Goal: Understand site structure: Understand site structure

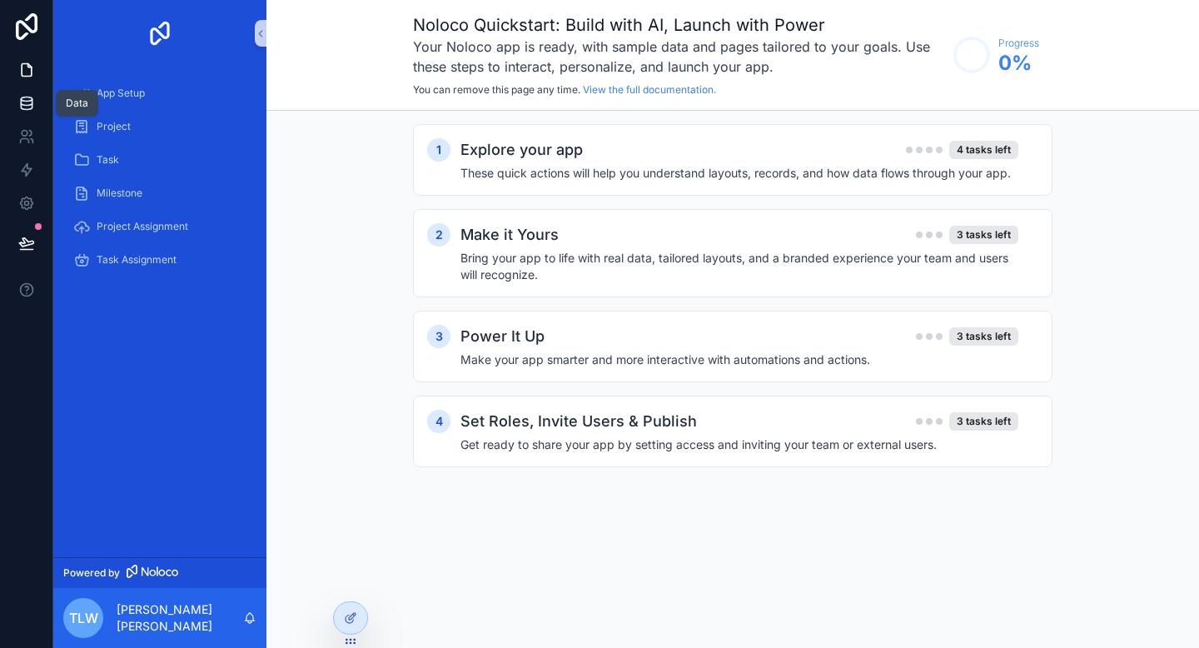
click at [25, 100] on icon at bounding box center [26, 103] width 17 height 17
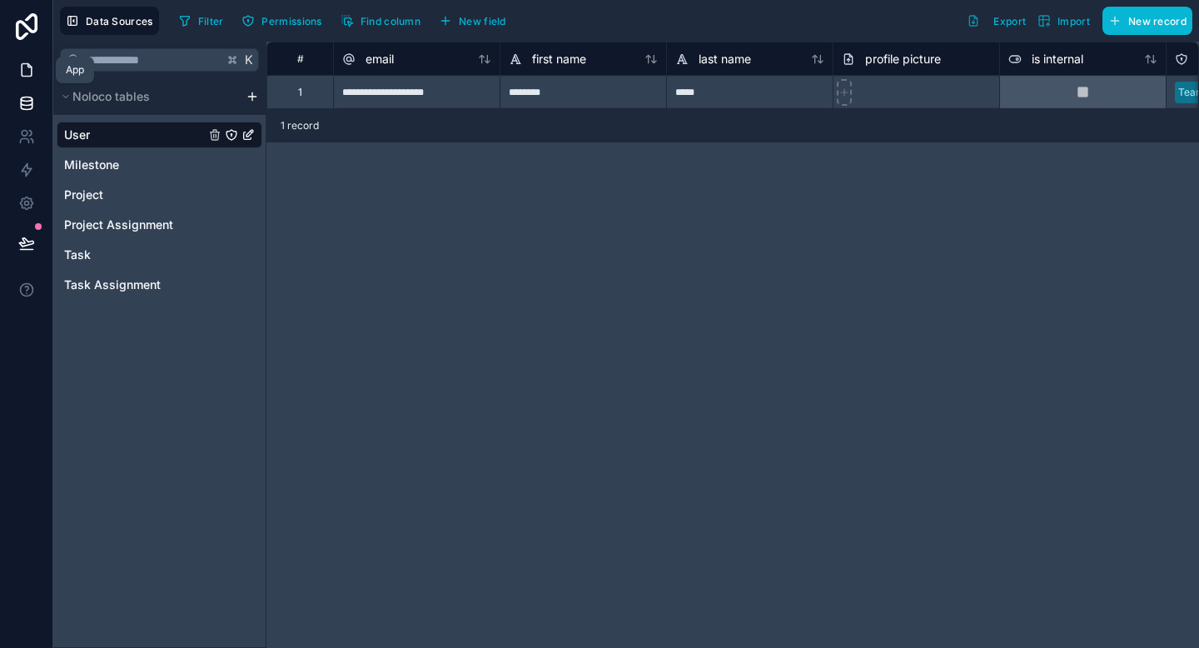
click at [27, 77] on icon at bounding box center [26, 70] width 17 height 17
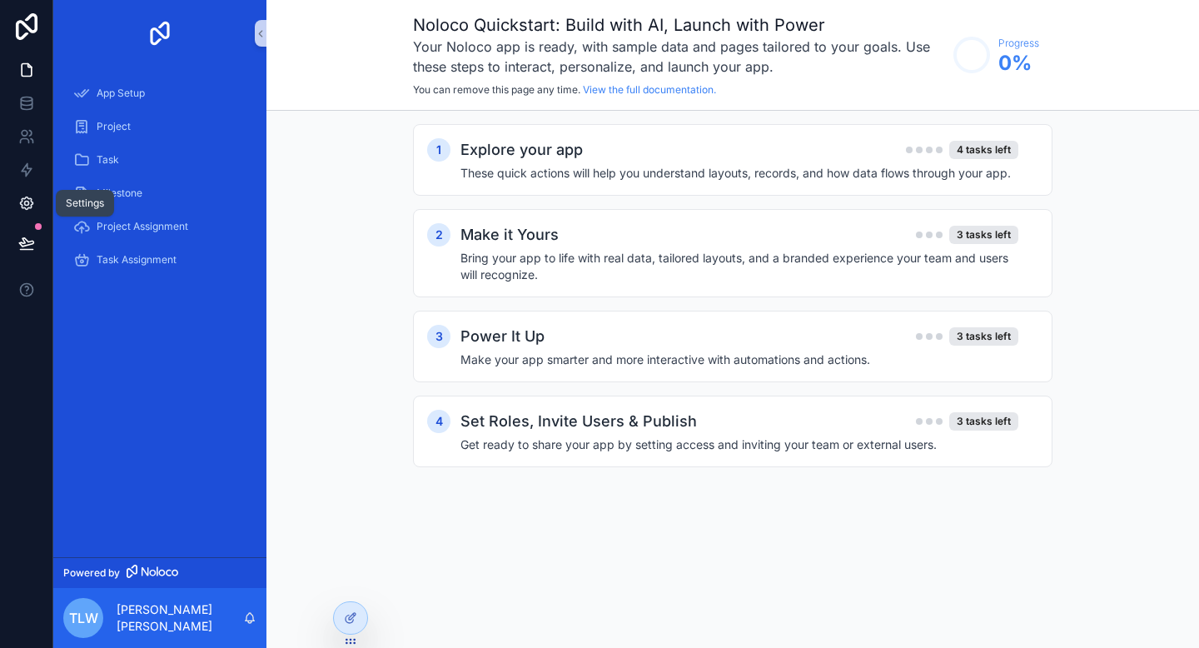
click at [31, 199] on icon at bounding box center [26, 203] width 12 height 12
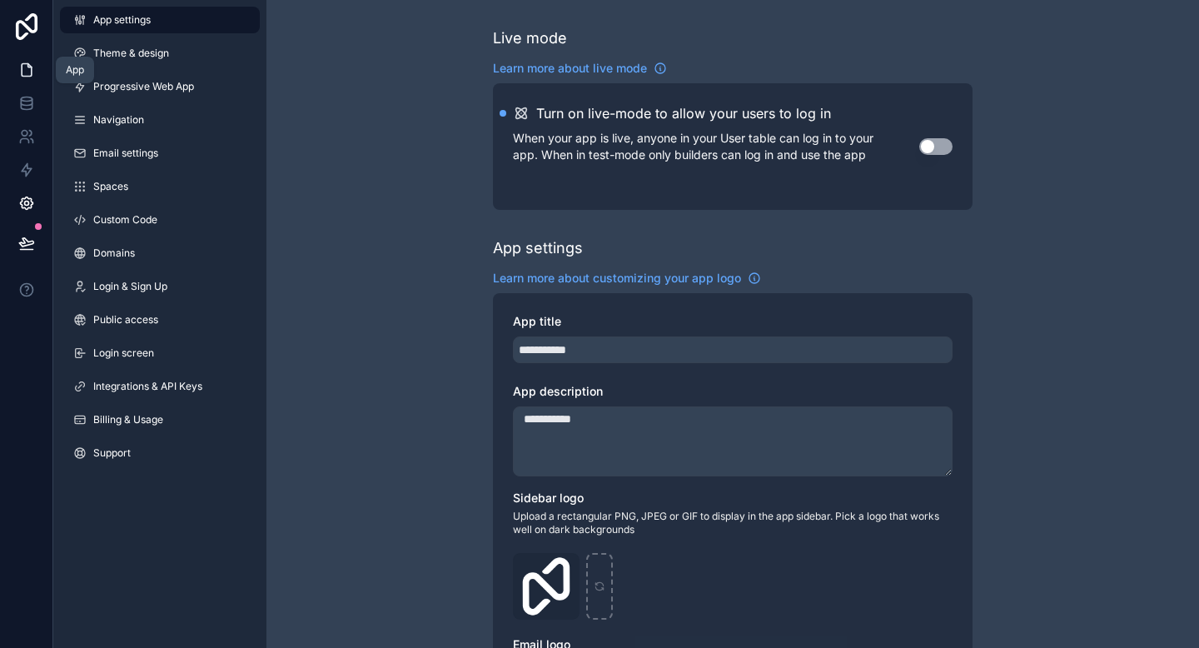
click at [32, 71] on icon at bounding box center [26, 70] width 17 height 17
click at [107, 180] on span "Spaces" at bounding box center [110, 186] width 35 height 13
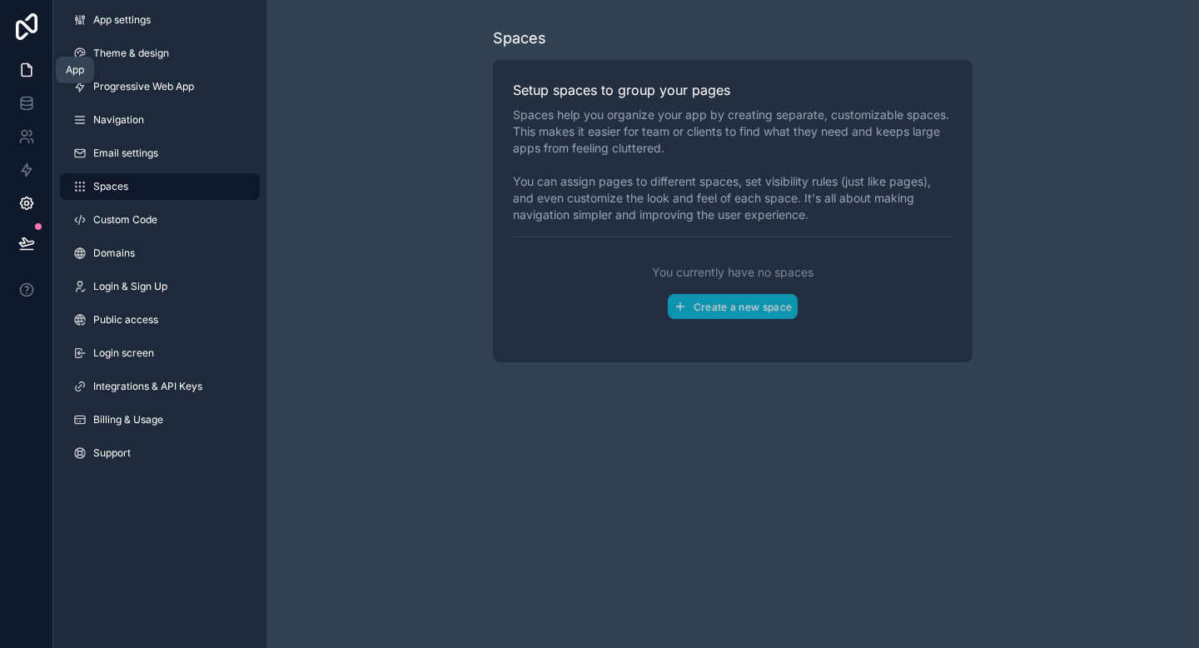
click at [24, 68] on icon at bounding box center [26, 70] width 17 height 17
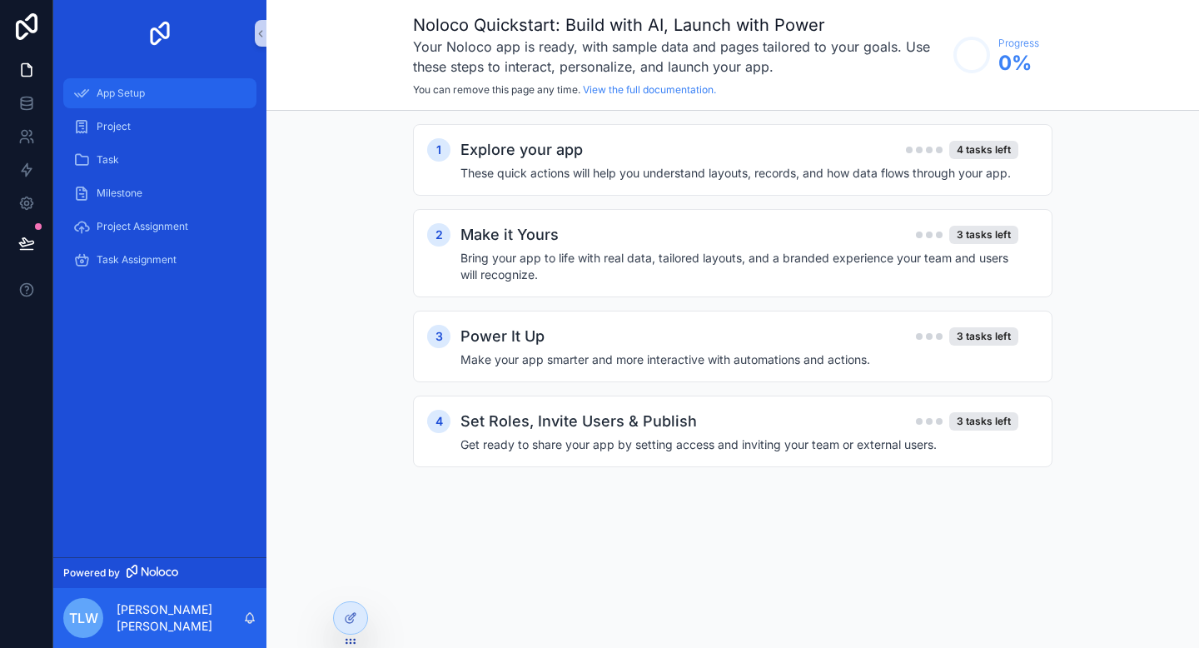
click at [112, 95] on span "App Setup" at bounding box center [121, 93] width 48 height 13
click at [531, 166] on h4 "These quick actions will help you understand layouts, records, and how data flo…" at bounding box center [739, 173] width 558 height 17
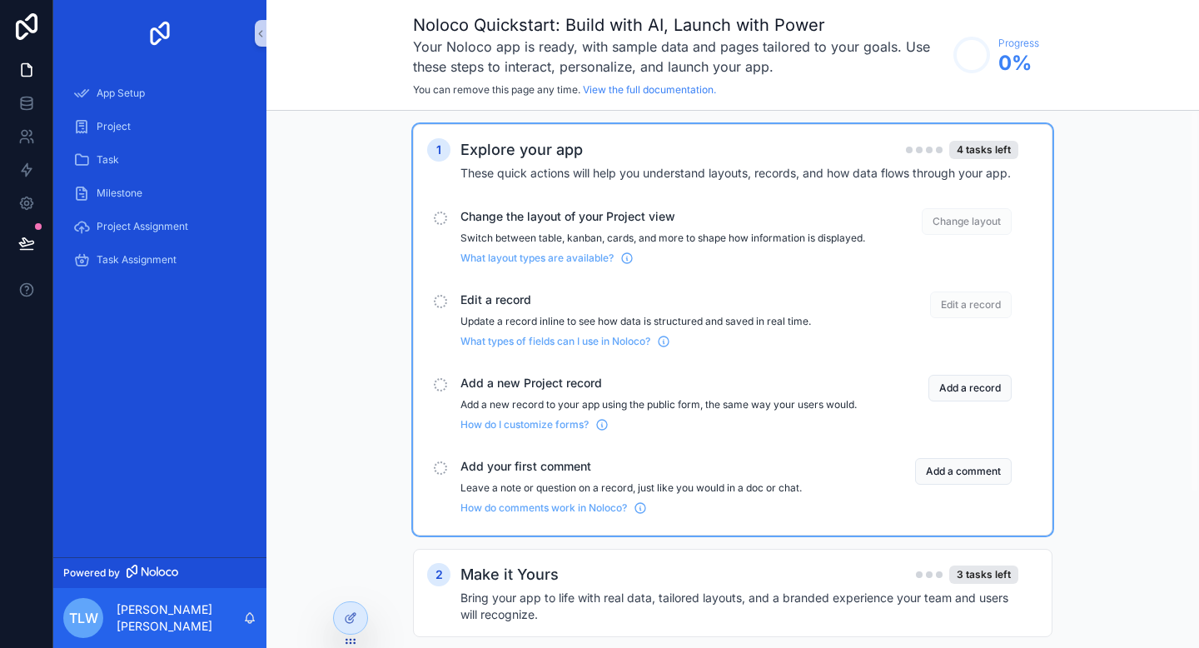
click at [649, 207] on div "Change the layout of your Project view Switch between table, kanban, cards, and…" at bounding box center [732, 237] width 611 height 70
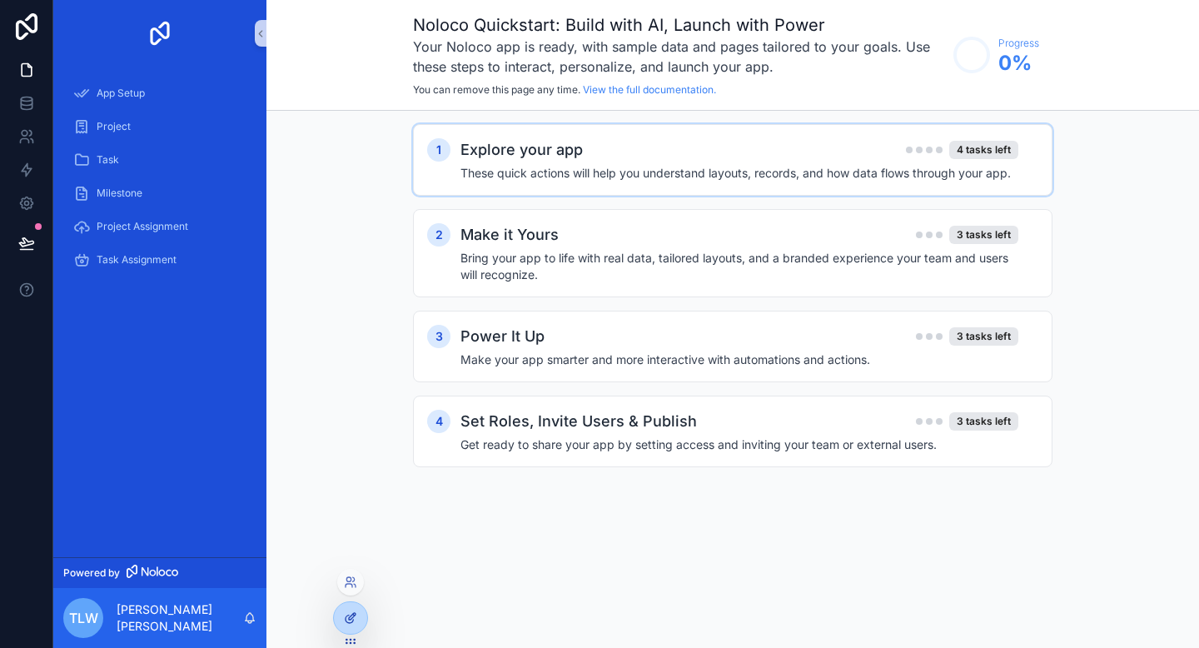
click at [356, 615] on icon at bounding box center [350, 617] width 13 height 13
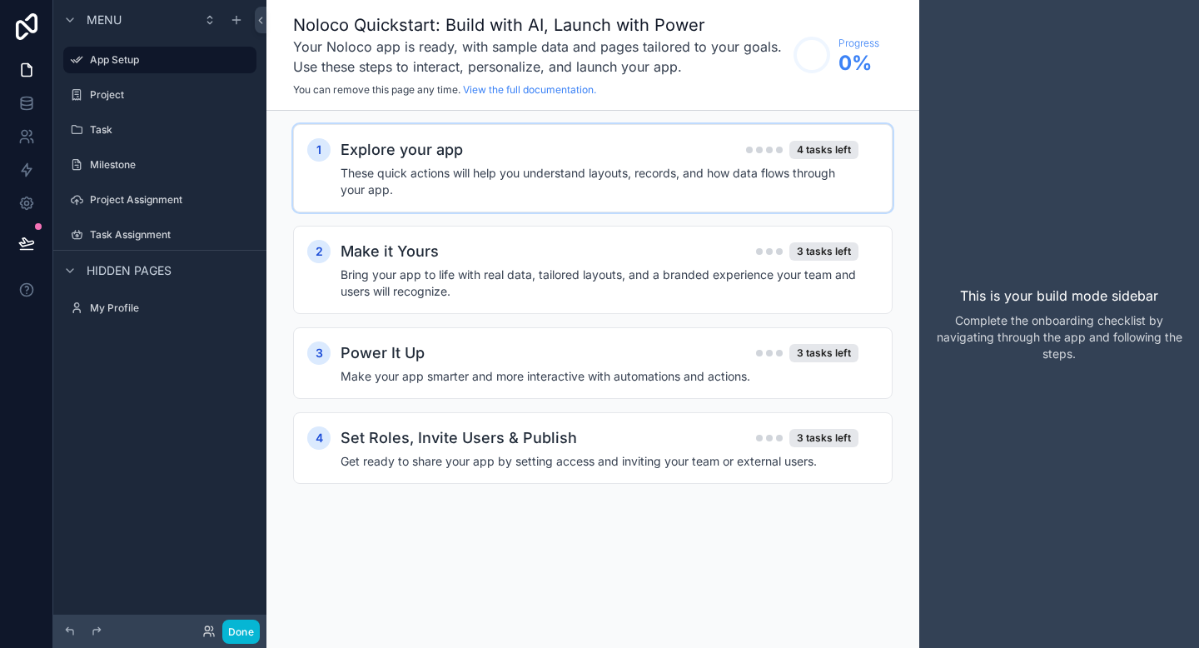
click at [545, 181] on h4 "These quick actions will help you understand layouts, records, and how data flo…" at bounding box center [600, 181] width 518 height 33
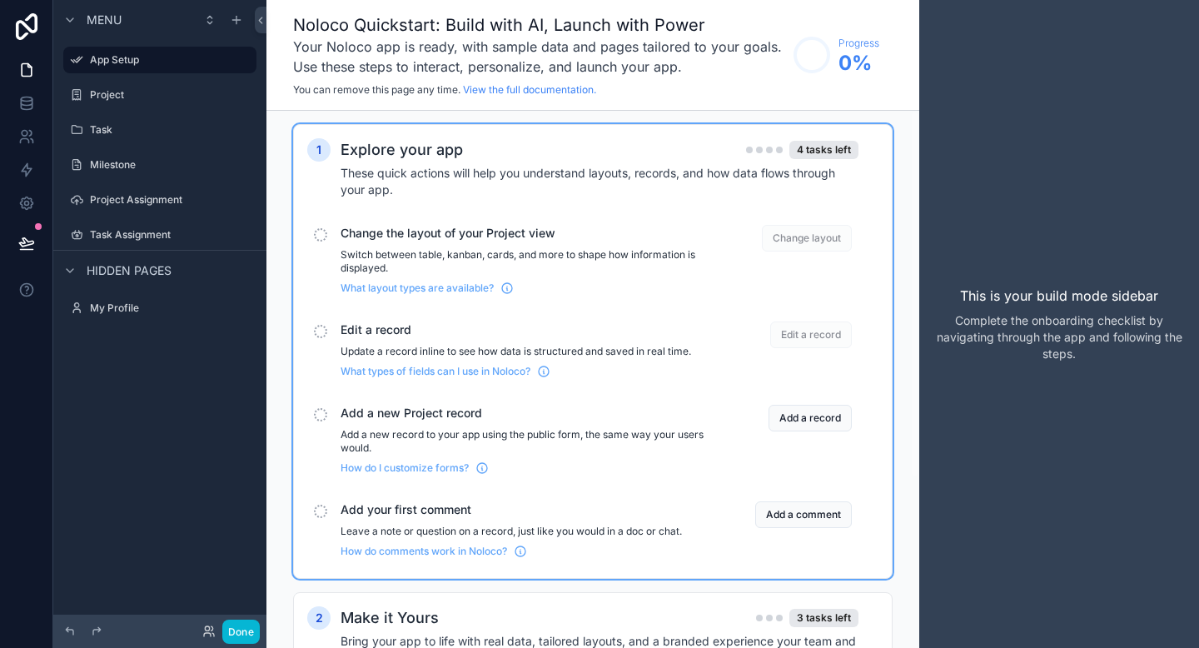
click at [446, 245] on div "Change the layout of your Project view Switch between table, kanban, cards, and…" at bounding box center [523, 260] width 365 height 70
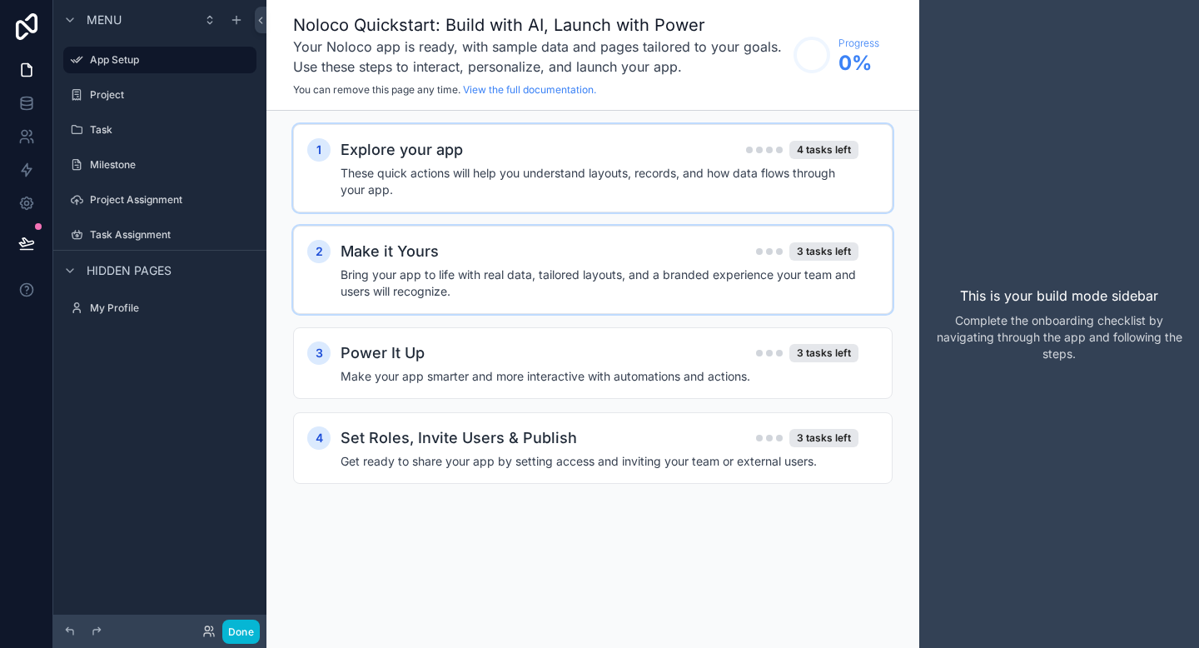
click at [495, 267] on h4 "Bring your app to life with real data, tailored layouts, and a branded experien…" at bounding box center [600, 282] width 518 height 33
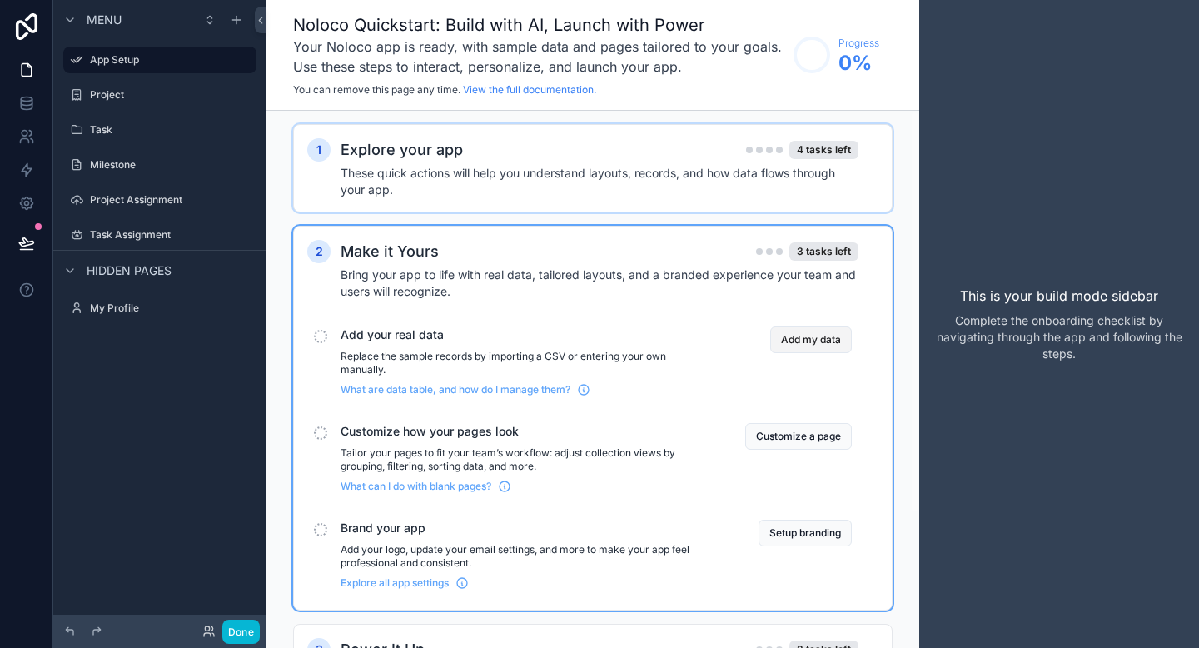
click at [790, 332] on button "Add my data" at bounding box center [811, 339] width 82 height 27
